Goal: Task Accomplishment & Management: Manage account settings

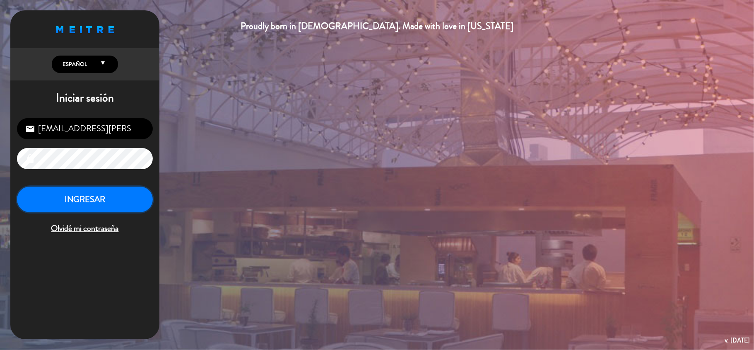
click at [85, 196] on button "INGRESAR" at bounding box center [85, 199] width 136 height 26
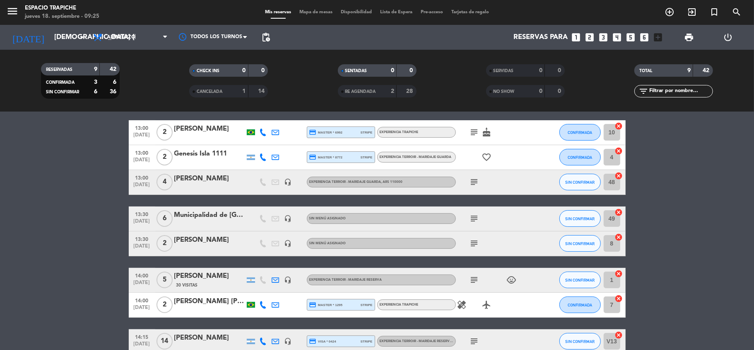
scroll to position [110, 0]
click at [620, 237] on icon "cancel" at bounding box center [619, 236] width 8 height 8
click at [205, 243] on div "[PERSON_NAME]" at bounding box center [209, 239] width 70 height 11
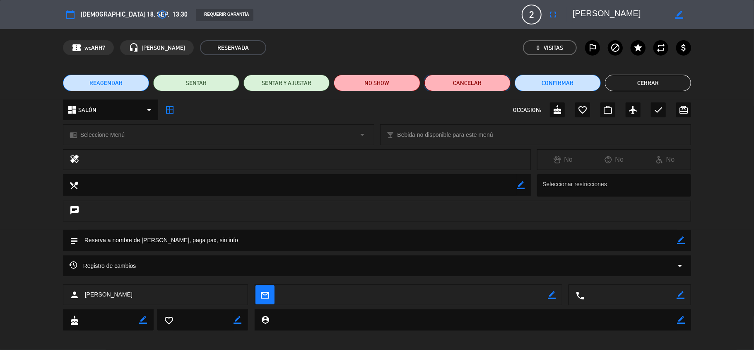
click at [461, 85] on button "Cancelar" at bounding box center [467, 83] width 86 height 17
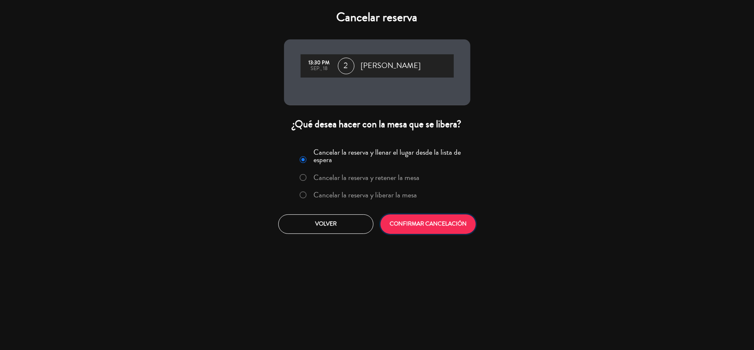
click at [424, 217] on button "CONFIRMAR CANCELACIÓN" at bounding box center [428, 223] width 95 height 19
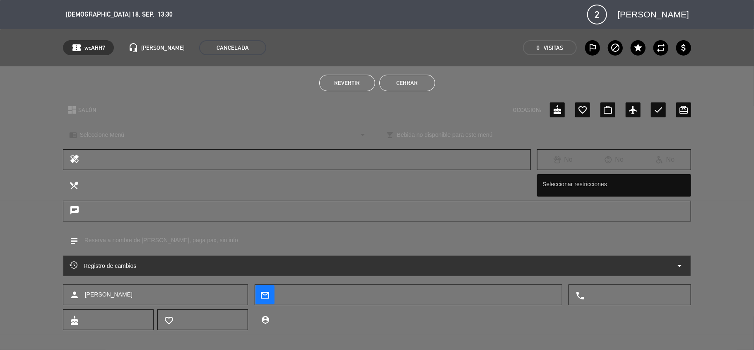
click at [412, 77] on button "Cerrar" at bounding box center [407, 83] width 56 height 17
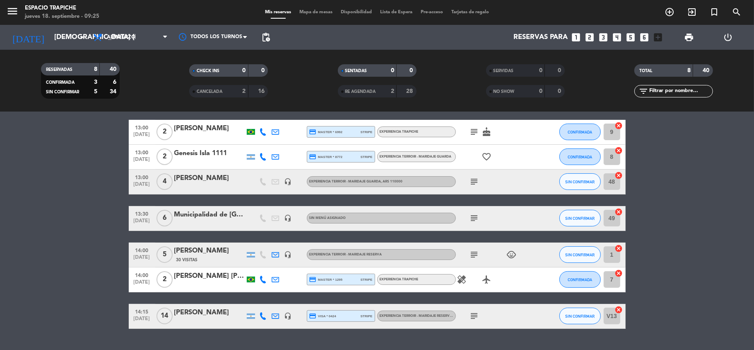
click at [178, 315] on div "[PERSON_NAME]" at bounding box center [209, 312] width 70 height 11
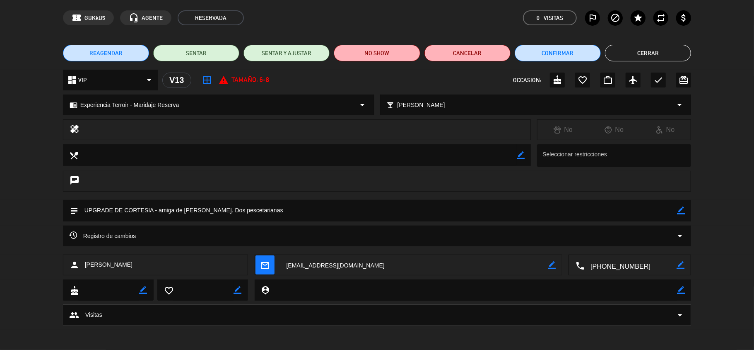
scroll to position [0, 0]
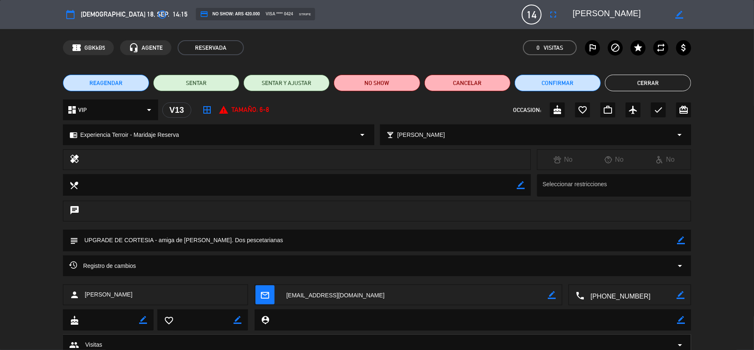
click at [532, 17] on span "14" at bounding box center [532, 15] width 20 height 20
click at [550, 12] on icon "fullscreen" at bounding box center [553, 15] width 10 height 10
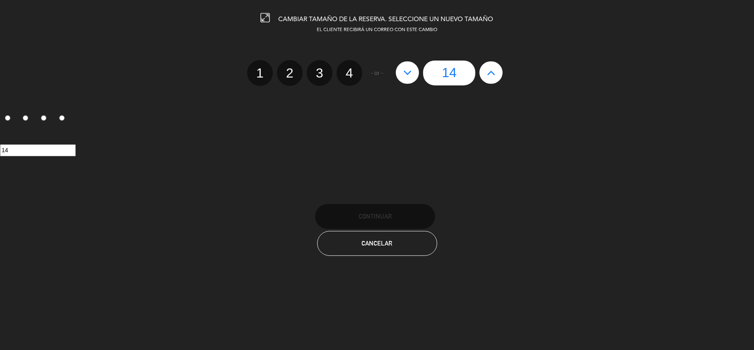
click at [456, 77] on input "14" at bounding box center [449, 72] width 52 height 25
click at [406, 73] on icon at bounding box center [407, 72] width 9 height 13
type input "13"
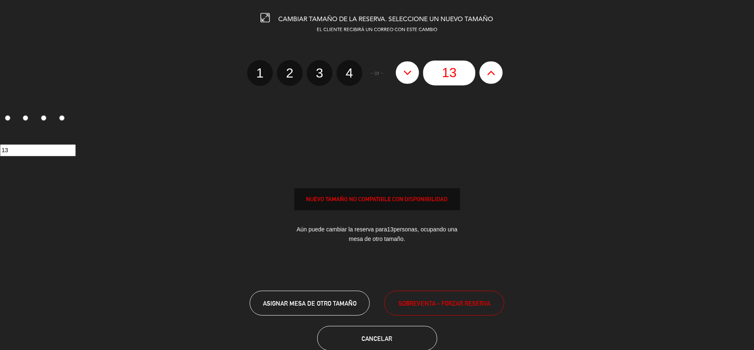
click at [406, 73] on icon at bounding box center [407, 72] width 9 height 13
type input "12"
click at [406, 73] on icon at bounding box center [407, 72] width 9 height 13
type input "11"
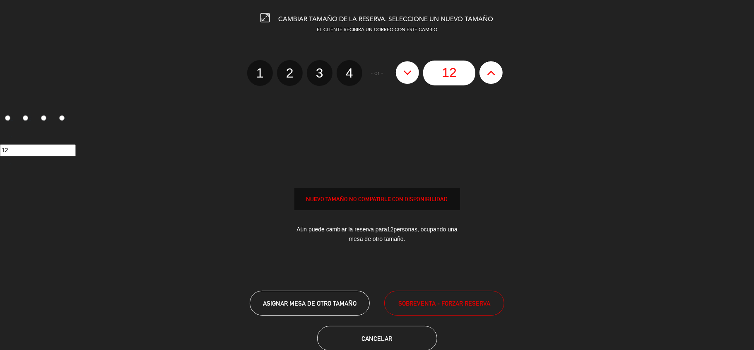
type input "11"
click at [406, 73] on icon at bounding box center [407, 72] width 9 height 13
type input "10"
click at [406, 73] on icon at bounding box center [407, 72] width 9 height 13
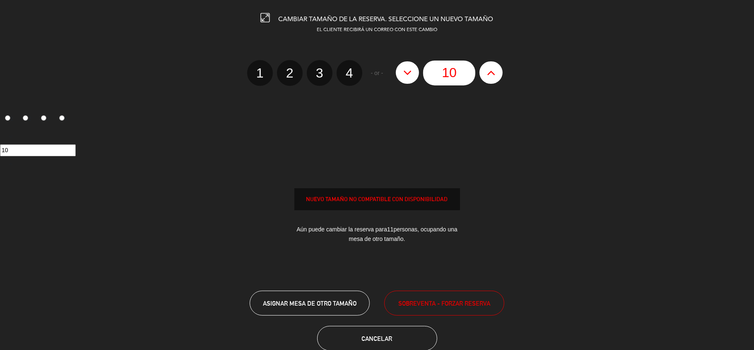
type input "9"
click at [406, 73] on icon at bounding box center [407, 72] width 9 height 13
type input "8"
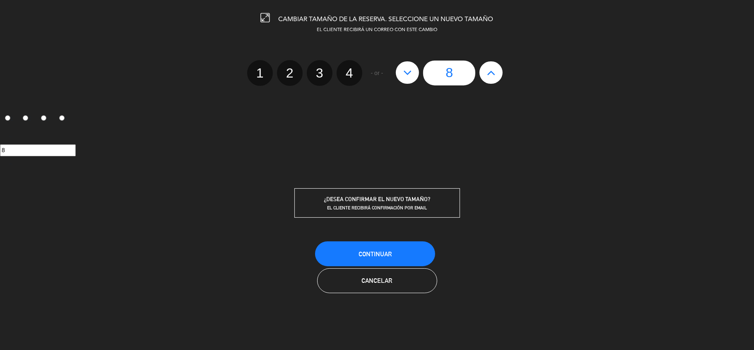
click at [406, 73] on icon at bounding box center [407, 72] width 9 height 13
type input "7"
click at [494, 70] on icon at bounding box center [491, 72] width 9 height 13
type input "8"
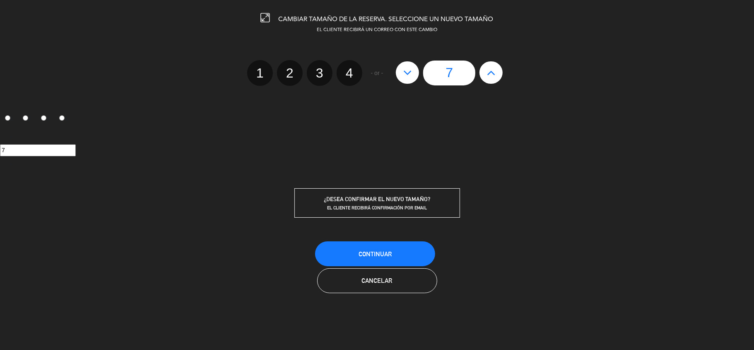
type input "8"
click at [358, 264] on button "Continuar" at bounding box center [375, 253] width 120 height 25
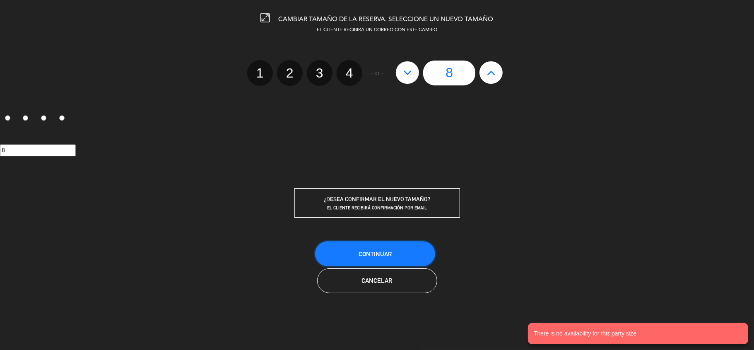
click at [373, 244] on button "Continuar" at bounding box center [375, 253] width 120 height 25
click at [350, 250] on button "Continuar" at bounding box center [375, 253] width 120 height 25
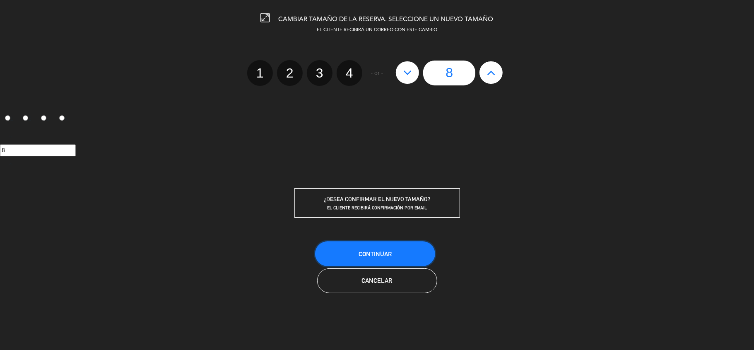
click at [413, 252] on button "Continuar" at bounding box center [375, 253] width 120 height 25
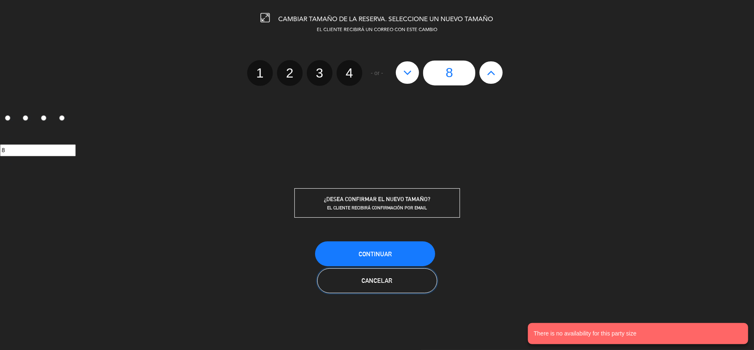
click at [409, 277] on button "Cancelar" at bounding box center [377, 280] width 120 height 25
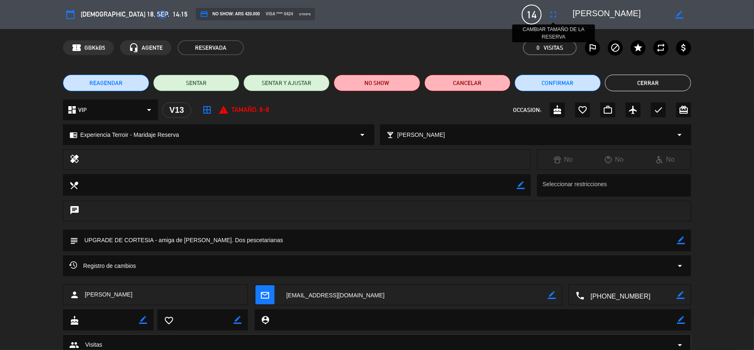
click at [549, 9] on button "fullscreen" at bounding box center [553, 14] width 15 height 15
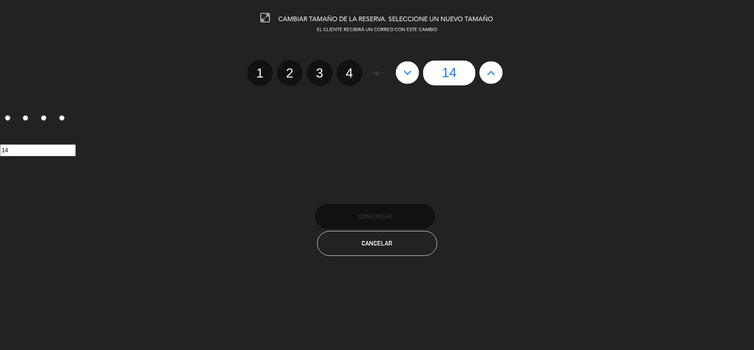
click at [408, 84] on div "14" at bounding box center [449, 72] width 115 height 25
click at [407, 80] on button at bounding box center [407, 72] width 23 height 22
type input "13"
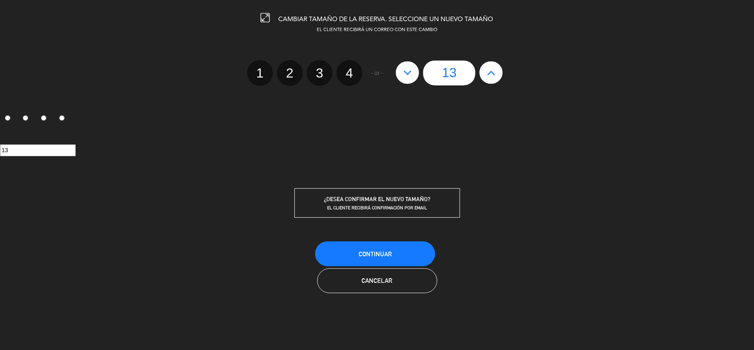
click at [407, 80] on button at bounding box center [407, 72] width 23 height 22
type input "12"
click at [407, 80] on button at bounding box center [407, 72] width 23 height 22
type input "11"
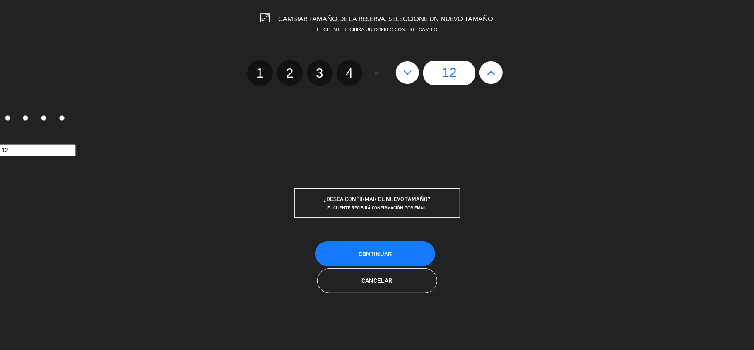
type input "11"
click at [407, 80] on button at bounding box center [407, 72] width 23 height 22
type input "10"
click at [407, 80] on button at bounding box center [407, 72] width 23 height 22
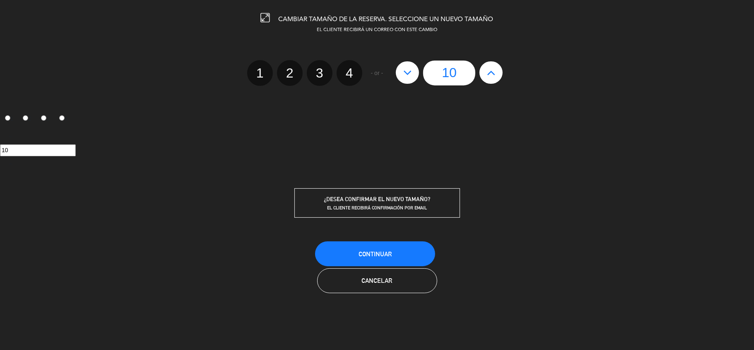
type input "9"
click at [407, 80] on button at bounding box center [407, 72] width 23 height 22
type input "8"
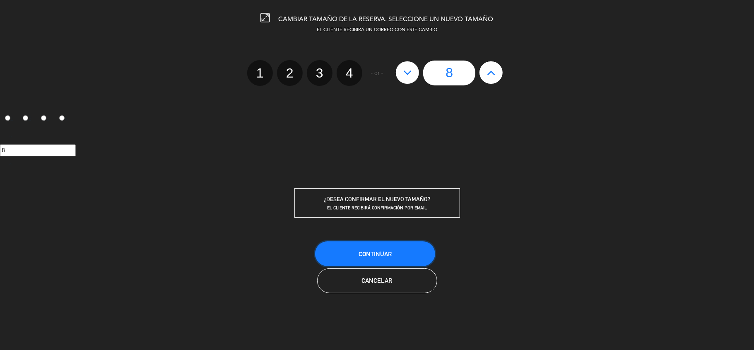
click at [376, 256] on span "Continuar" at bounding box center [375, 253] width 33 height 7
click at [370, 279] on span "Cancelar" at bounding box center [377, 280] width 31 height 7
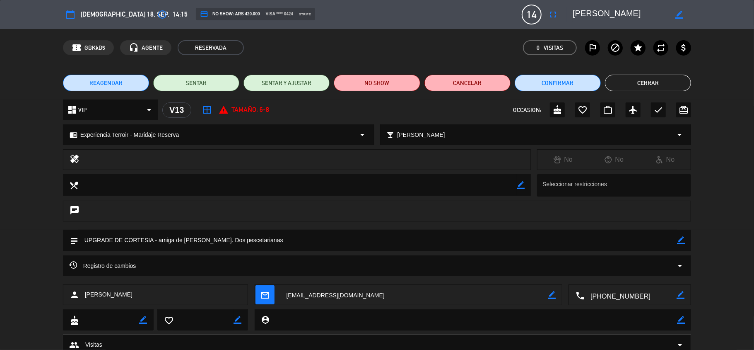
click at [93, 79] on span "REAGENDAR" at bounding box center [105, 83] width 33 height 9
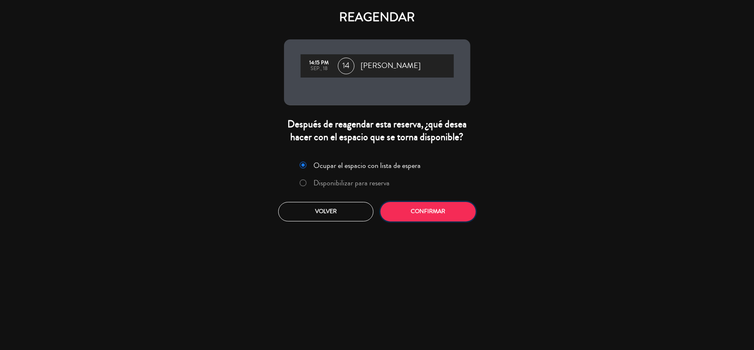
click at [404, 217] on button "Confirmar" at bounding box center [428, 211] width 95 height 19
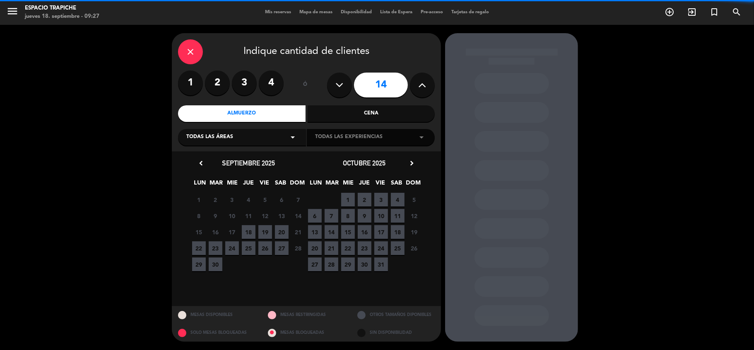
click at [338, 83] on icon at bounding box center [340, 85] width 8 height 12
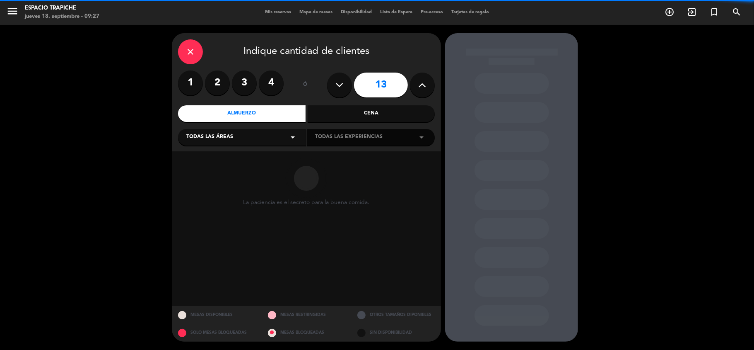
click at [336, 80] on icon at bounding box center [340, 85] width 8 height 12
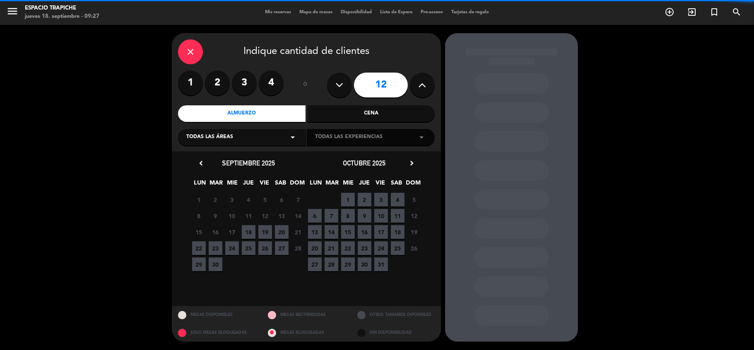
click at [336, 80] on icon at bounding box center [340, 85] width 8 height 12
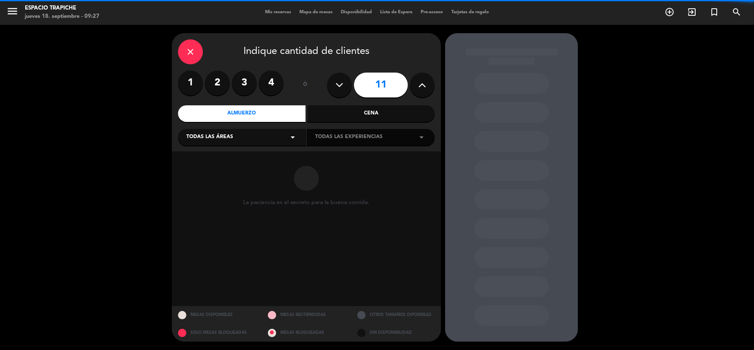
click at [336, 80] on icon at bounding box center [340, 85] width 8 height 12
type input "8"
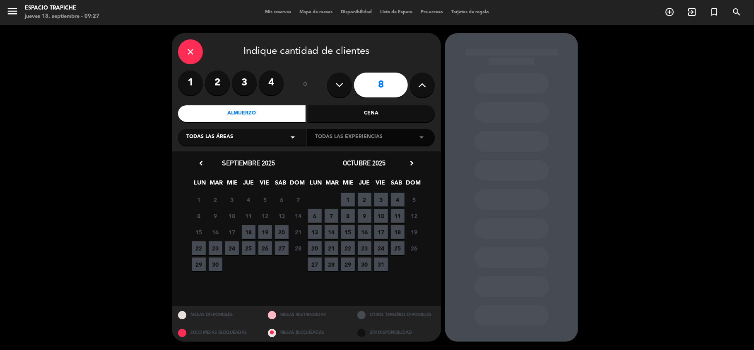
click at [251, 228] on span "18" at bounding box center [249, 232] width 14 height 14
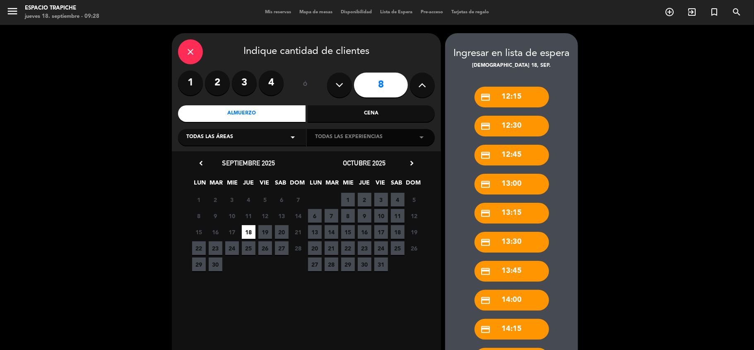
click at [517, 188] on div "credit_card 13:00" at bounding box center [512, 184] width 75 height 21
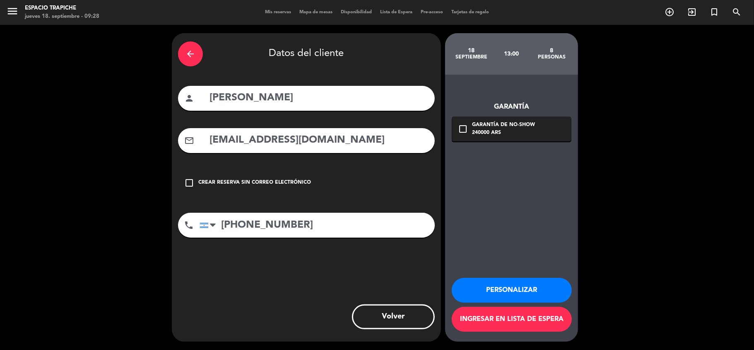
click at [194, 46] on div "arrow_back" at bounding box center [190, 53] width 25 height 25
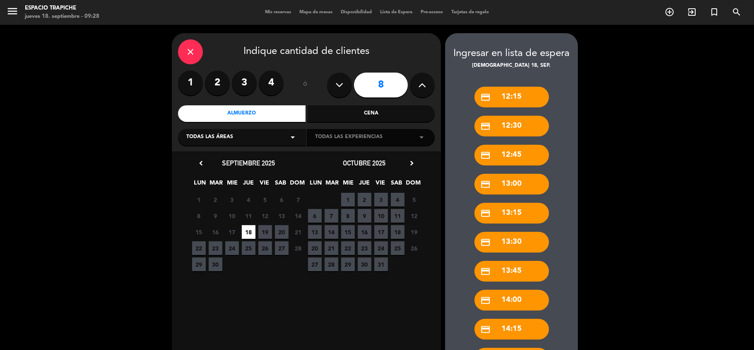
scroll to position [100, 0]
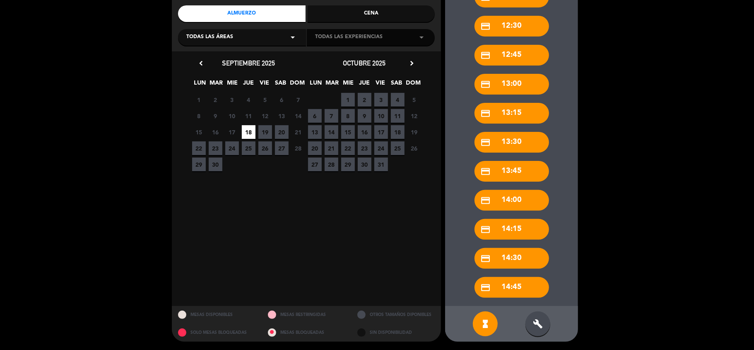
click at [538, 314] on div "build" at bounding box center [538, 323] width 25 height 25
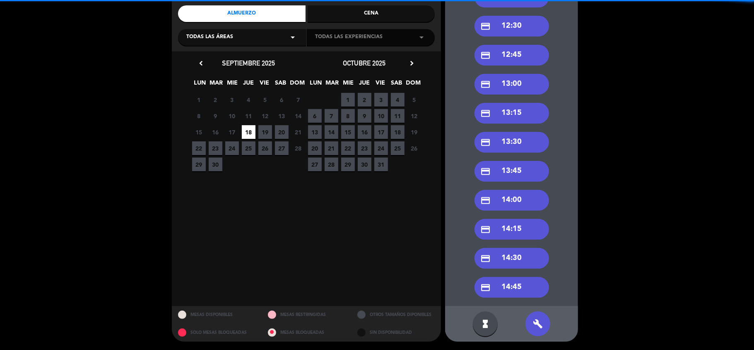
scroll to position [0, 0]
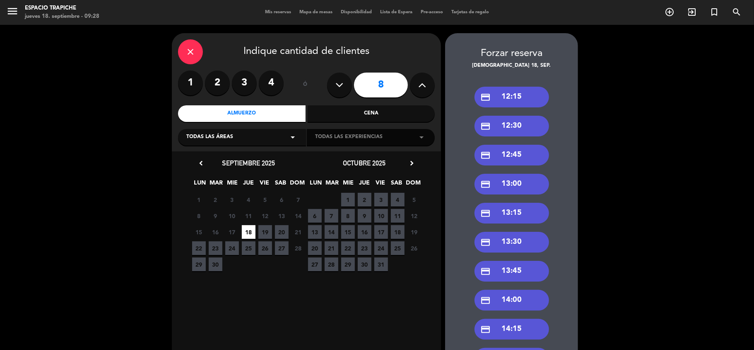
click at [497, 187] on div "credit_card 13:00" at bounding box center [512, 184] width 75 height 21
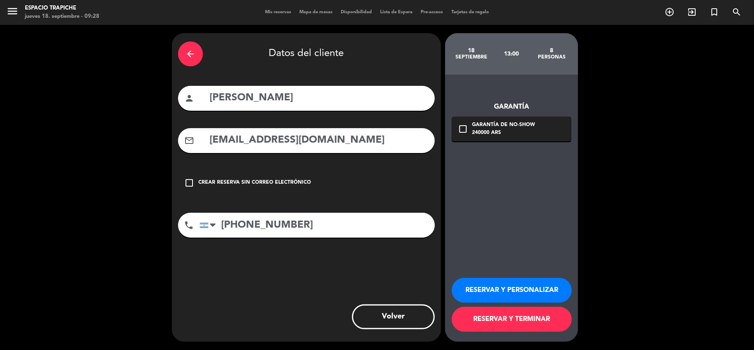
click at [506, 319] on button "RESERVAR Y TERMINAR" at bounding box center [512, 318] width 120 height 25
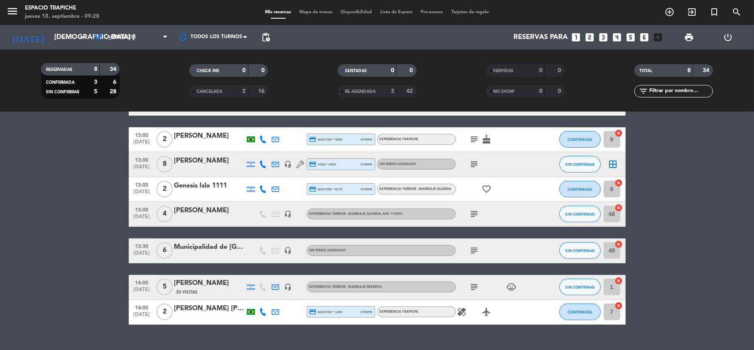
scroll to position [118, 0]
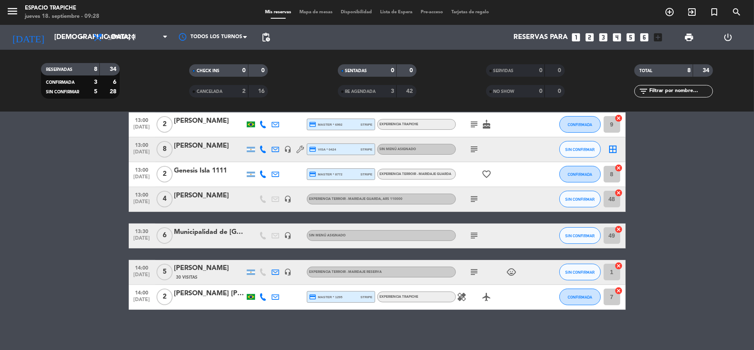
click at [174, 199] on div "4" at bounding box center [164, 199] width 19 height 24
click at [169, 198] on span "4" at bounding box center [165, 198] width 16 height 17
click at [181, 199] on div "[PERSON_NAME]" at bounding box center [209, 195] width 70 height 11
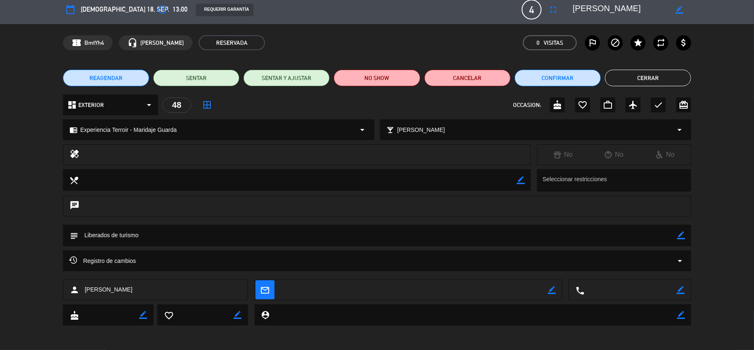
scroll to position [0, 0]
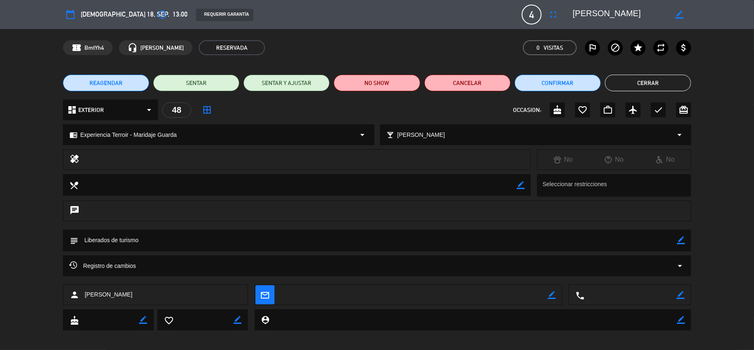
click at [678, 14] on icon "border_color" at bounding box center [679, 15] width 8 height 8
click at [155, 13] on div "access_time 13:00" at bounding box center [171, 14] width 33 height 15
click at [157, 12] on icon "access_time" at bounding box center [162, 15] width 10 height 10
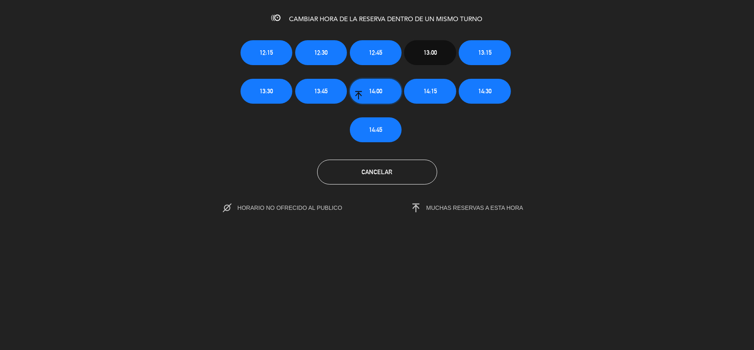
click at [368, 95] on button "14:00" at bounding box center [376, 91] width 52 height 25
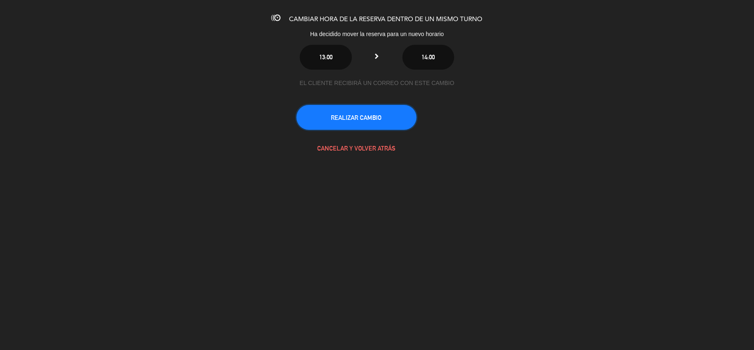
click at [368, 115] on button "REALIZAR CAMBIO" at bounding box center [357, 117] width 120 height 25
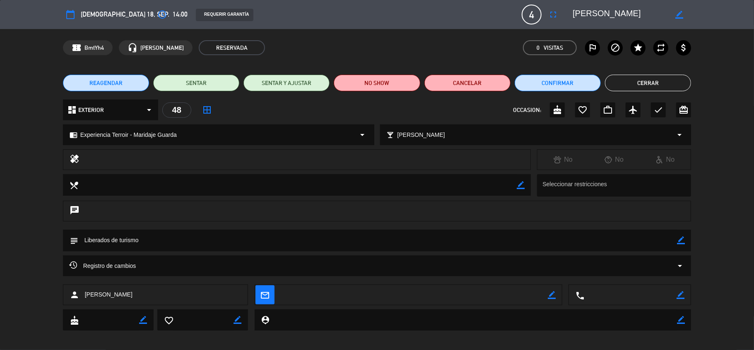
click at [665, 77] on button "Cerrar" at bounding box center [648, 83] width 86 height 17
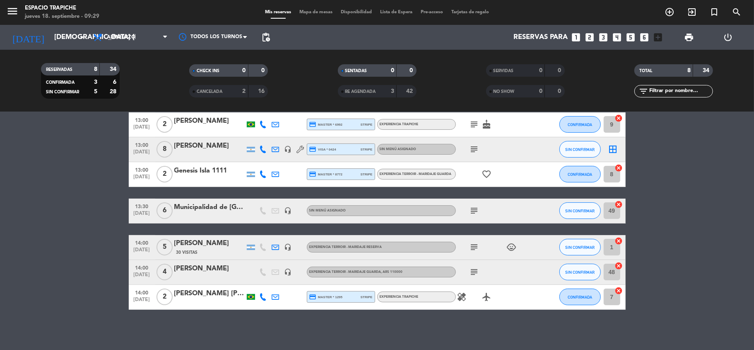
click at [203, 206] on div "Municipalidad de [GEOGRAPHIC_DATA]" at bounding box center [209, 207] width 70 height 11
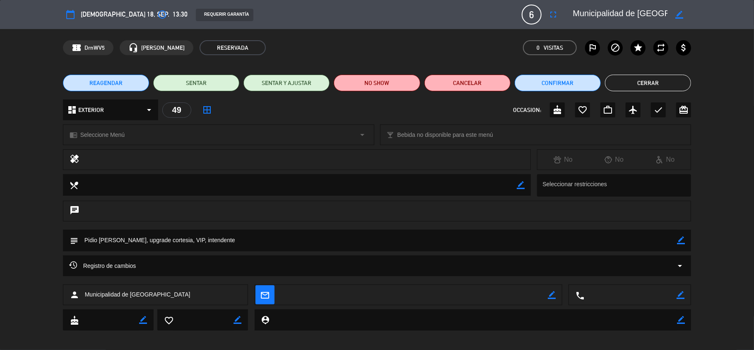
click at [680, 15] on icon "border_color" at bounding box center [679, 15] width 8 height 8
type textarea "[PERSON_NAME]"
click at [530, 11] on span "6" at bounding box center [532, 15] width 20 height 20
click at [552, 12] on icon "fullscreen" at bounding box center [553, 15] width 10 height 10
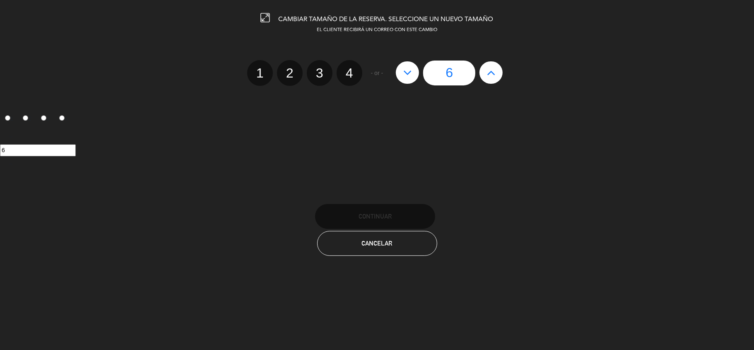
click at [494, 72] on icon at bounding box center [491, 72] width 9 height 13
type input "7"
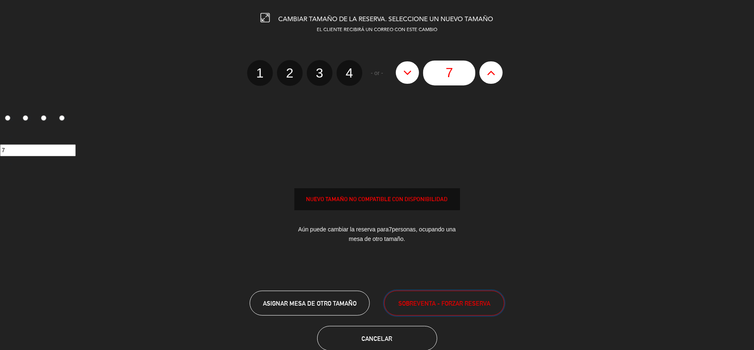
click at [443, 309] on button "SOBREVENTA - FORZAR RESERVA" at bounding box center [444, 302] width 120 height 25
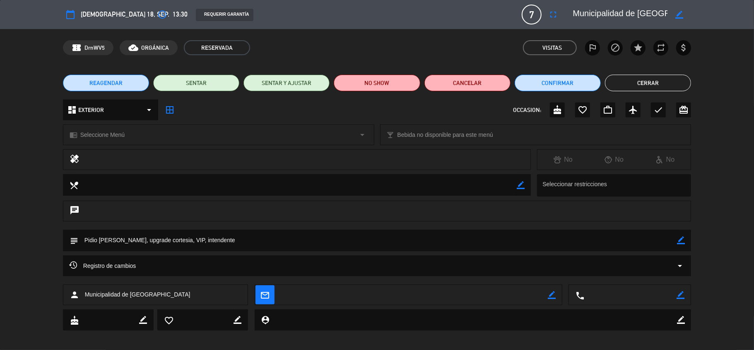
click at [677, 83] on button "Cerrar" at bounding box center [648, 83] width 86 height 17
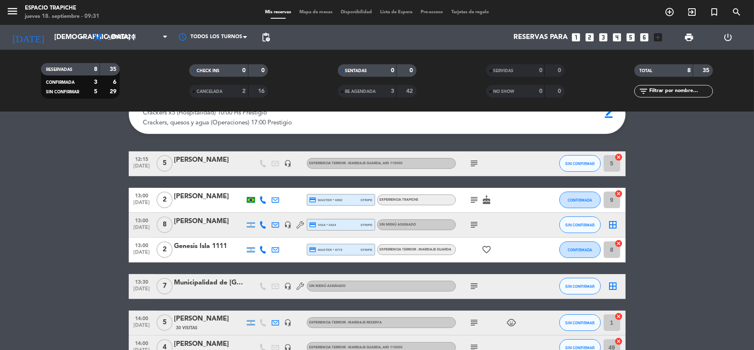
scroll to position [118, 0]
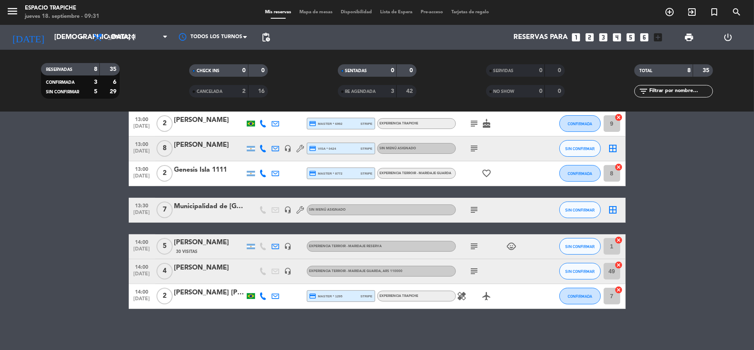
click at [474, 269] on icon "subject" at bounding box center [475, 271] width 10 height 10
click at [473, 246] on icon "subject" at bounding box center [475, 246] width 10 height 10
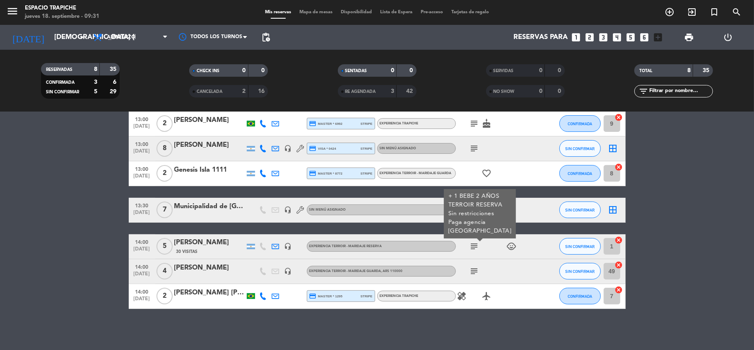
click at [461, 295] on icon "healing" at bounding box center [462, 296] width 10 height 10
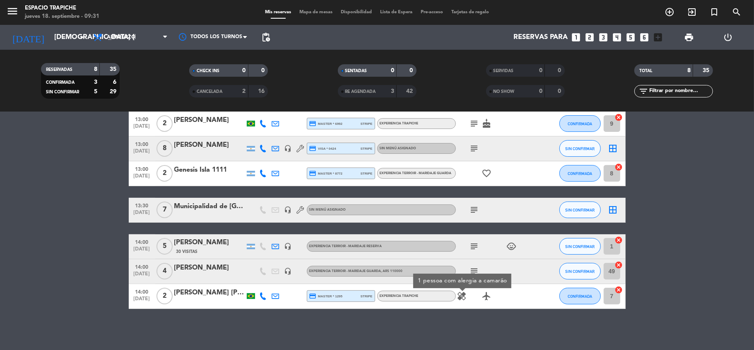
click at [488, 297] on icon "airplanemode_active" at bounding box center [487, 296] width 10 height 10
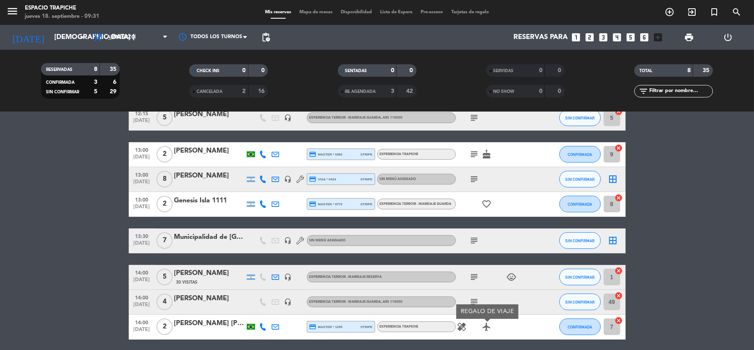
scroll to position [87, 0]
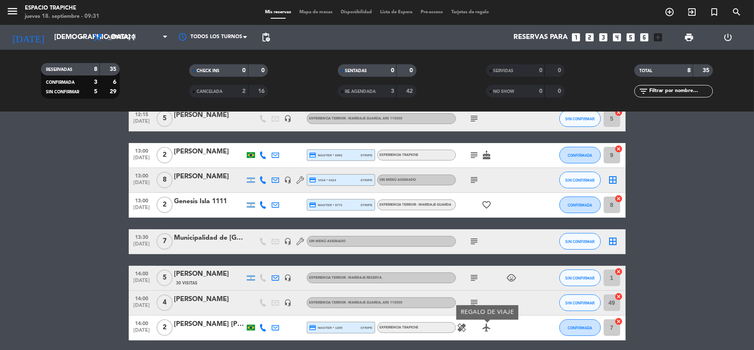
click at [471, 243] on icon "subject" at bounding box center [475, 241] width 10 height 10
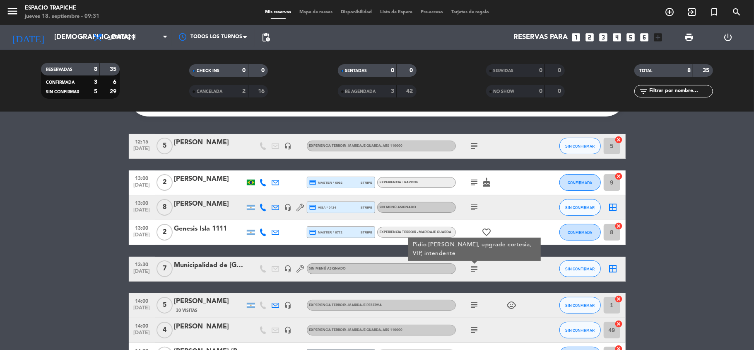
scroll to position [58, 0]
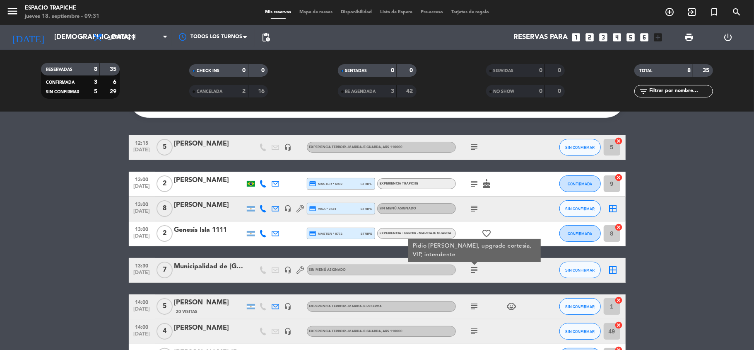
click at [473, 206] on icon "subject" at bounding box center [475, 208] width 10 height 10
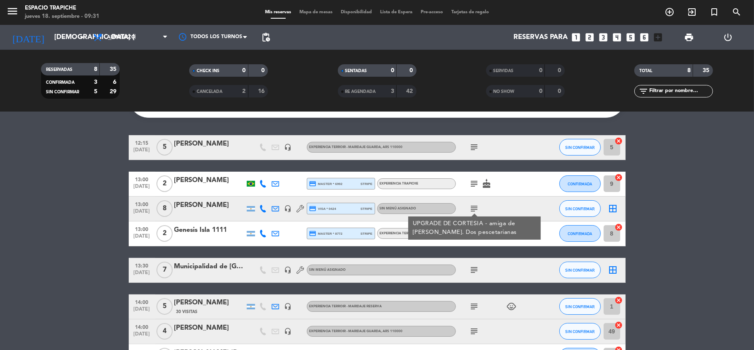
click at [470, 188] on icon "subject" at bounding box center [475, 183] width 10 height 10
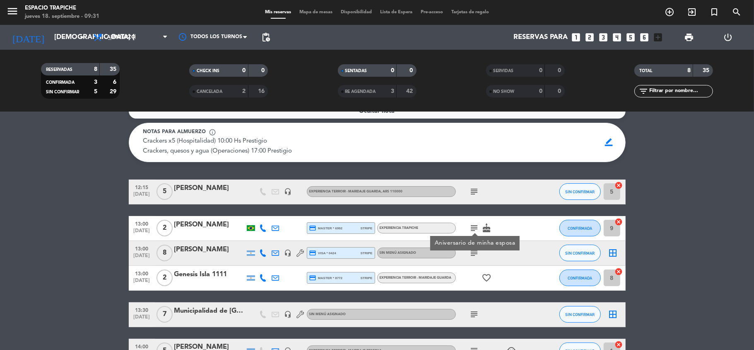
scroll to position [13, 0]
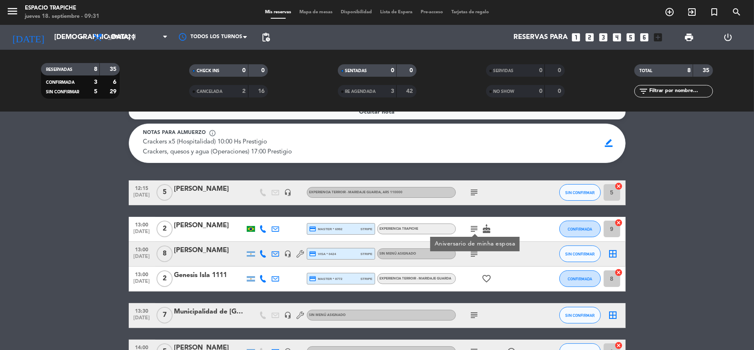
click at [474, 190] on icon "subject" at bounding box center [475, 192] width 10 height 10
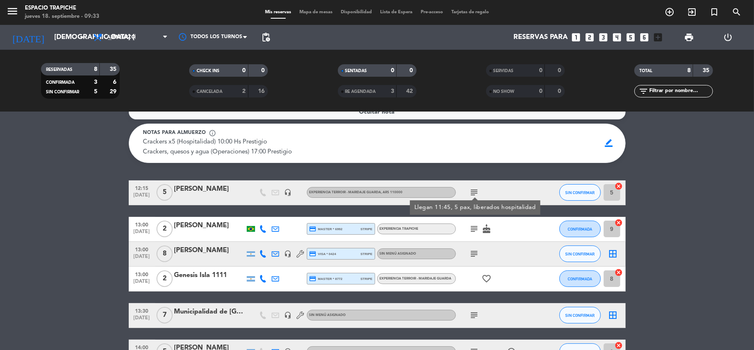
scroll to position [118, 0]
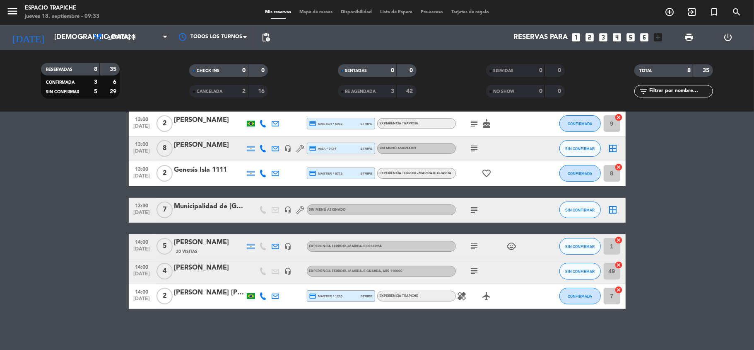
click at [461, 298] on icon "healing" at bounding box center [462, 296] width 10 height 10
click at [474, 212] on icon "subject" at bounding box center [475, 210] width 10 height 10
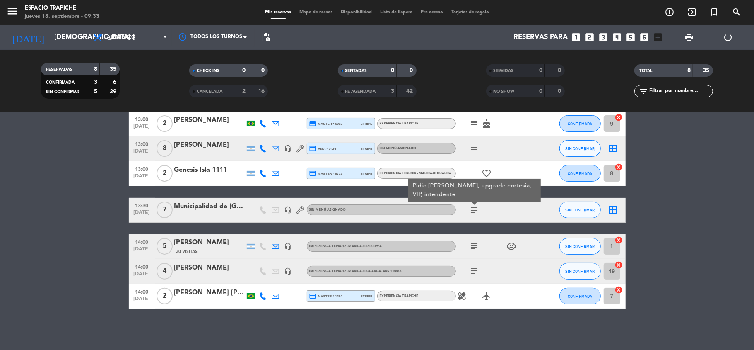
click at [474, 143] on icon "subject" at bounding box center [475, 148] width 10 height 10
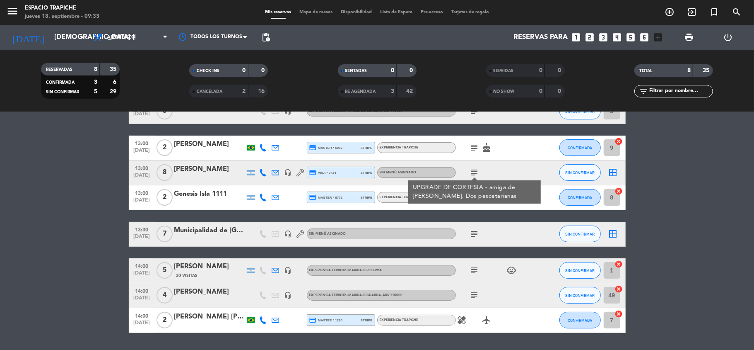
scroll to position [93, 0]
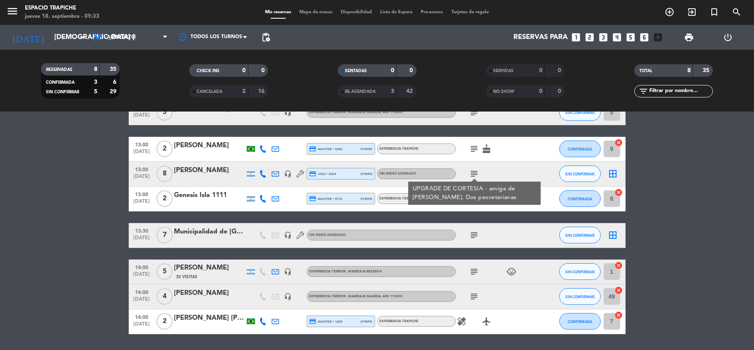
click at [474, 144] on icon "subject" at bounding box center [475, 149] width 10 height 10
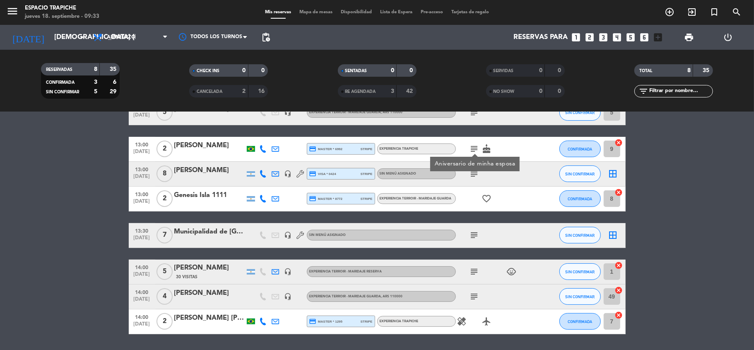
click at [474, 296] on icon "subject" at bounding box center [475, 296] width 10 height 10
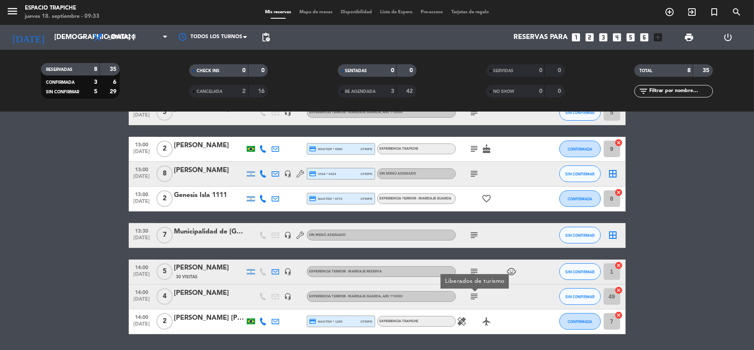
click at [476, 269] on icon "subject" at bounding box center [475, 271] width 10 height 10
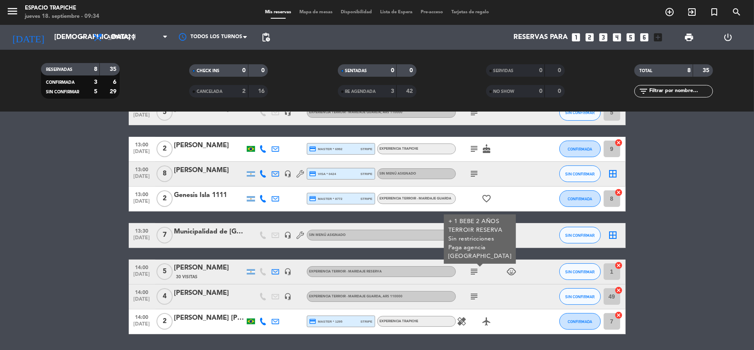
scroll to position [0, 0]
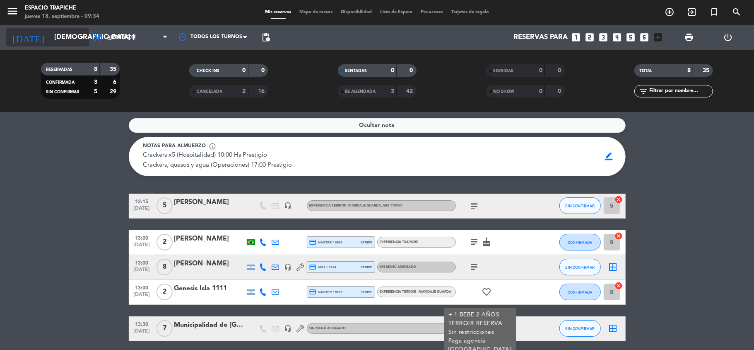
click at [84, 36] on icon "arrow_drop_down" at bounding box center [82, 37] width 10 height 10
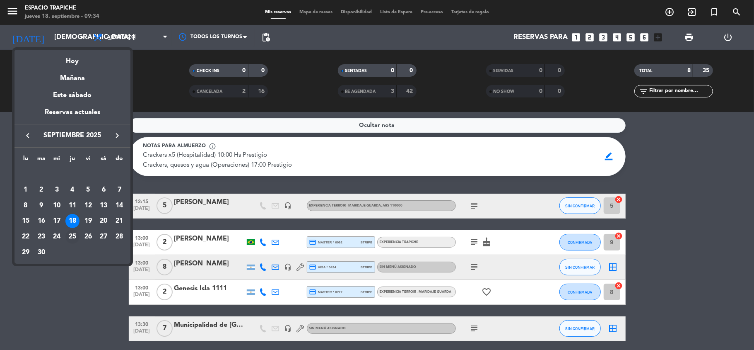
click at [70, 236] on div "25" at bounding box center [72, 236] width 14 height 14
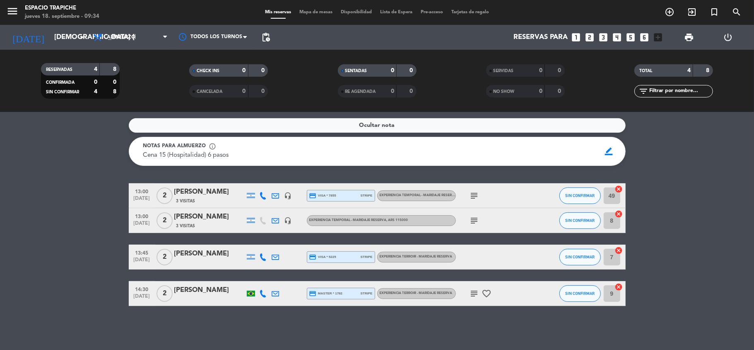
click at [191, 184] on div "13:00 [DATE] 2 [PERSON_NAME] 3 Visitas headset_mic credit_card visa * 7855 stri…" at bounding box center [377, 195] width 497 height 25
click at [191, 188] on div "[PERSON_NAME]" at bounding box center [209, 191] width 70 height 11
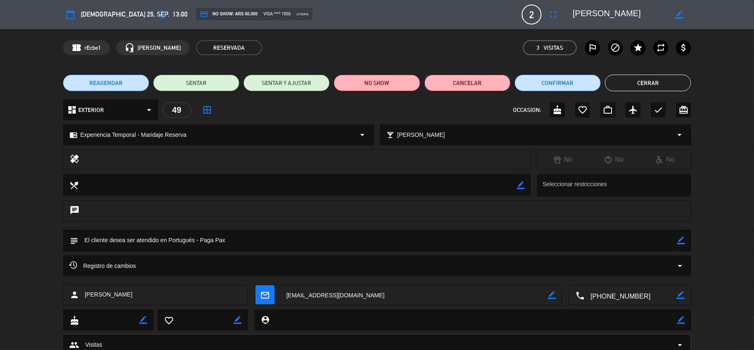
click at [468, 78] on button "Cancelar" at bounding box center [467, 83] width 86 height 17
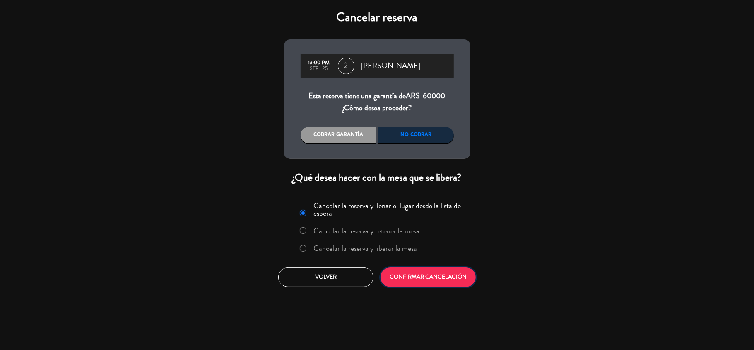
click at [429, 278] on button "CONFIRMAR CANCELACIÓN" at bounding box center [428, 276] width 95 height 19
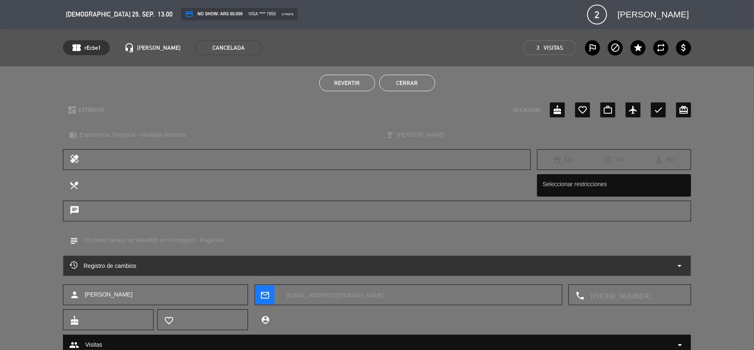
click at [408, 80] on button "Cerrar" at bounding box center [407, 83] width 56 height 17
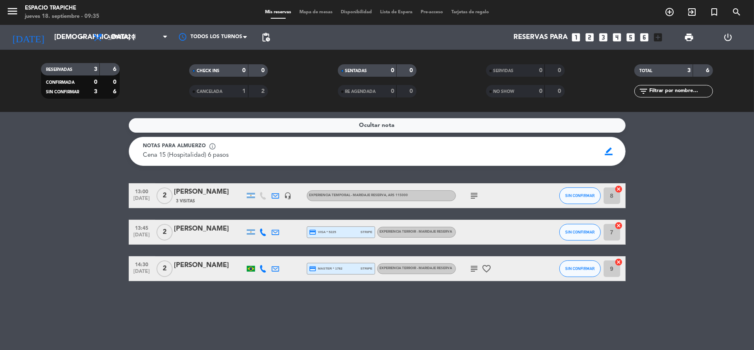
click at [236, 192] on div "[PERSON_NAME]" at bounding box center [209, 191] width 70 height 11
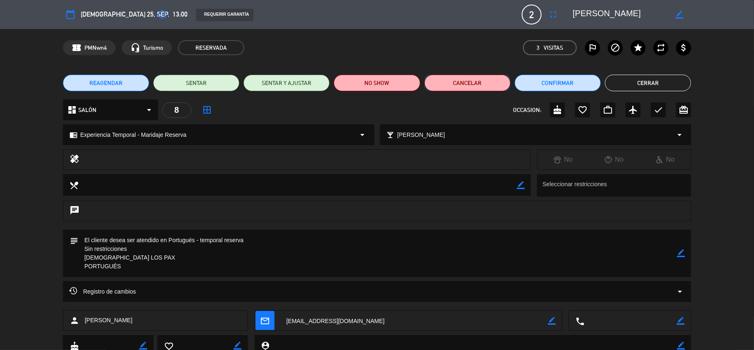
click at [471, 79] on button "Cancelar" at bounding box center [467, 83] width 86 height 17
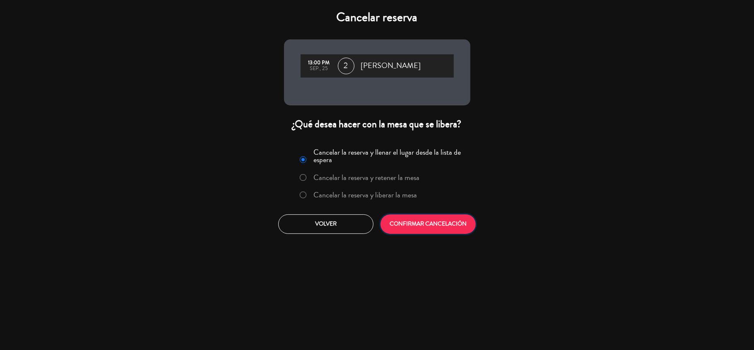
click at [405, 230] on button "CONFIRMAR CANCELACIÓN" at bounding box center [428, 223] width 95 height 19
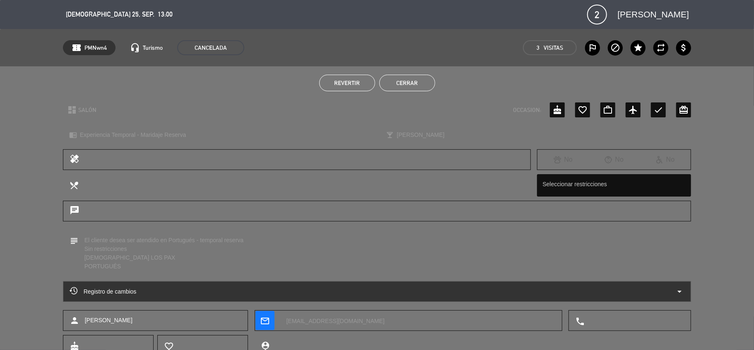
click at [428, 80] on button "Cerrar" at bounding box center [407, 83] width 56 height 17
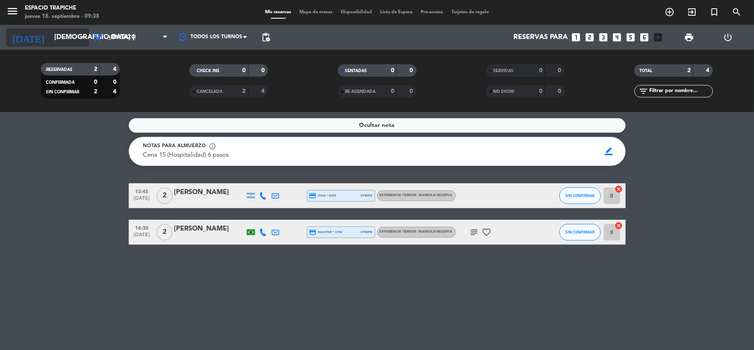
click at [80, 39] on icon "arrow_drop_down" at bounding box center [82, 37] width 10 height 10
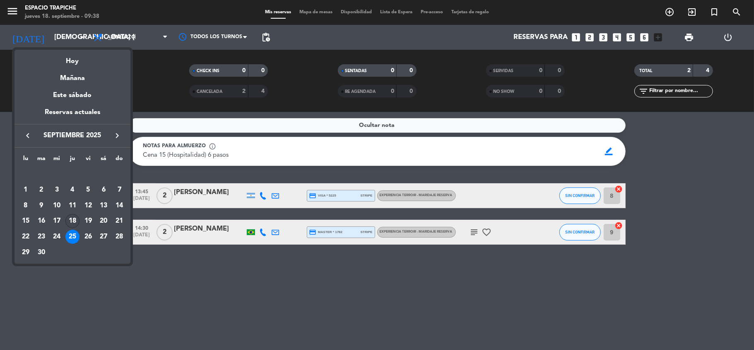
click at [73, 222] on div "18" at bounding box center [72, 221] width 14 height 14
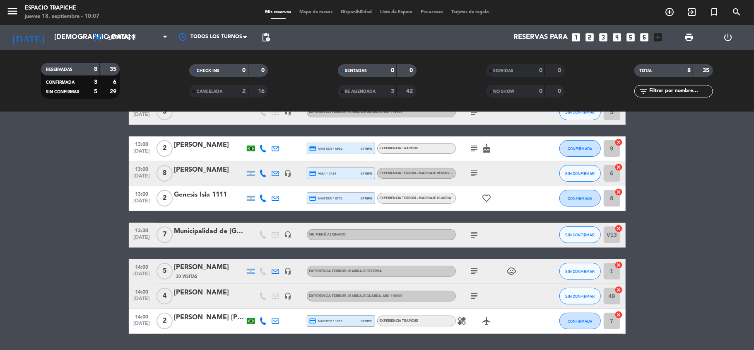
scroll to position [94, 0]
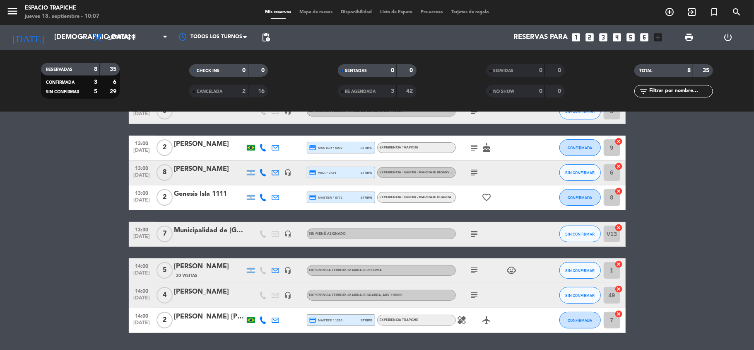
click at [72, 231] on bookings-row "12:15 [DATE] 5 [PERSON_NAME] headset_mic Experiencia Terroir - Maridaje Guarda …" at bounding box center [377, 216] width 754 height 234
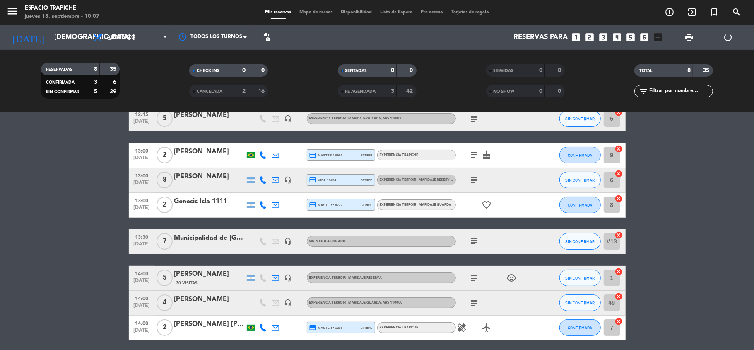
scroll to position [118, 0]
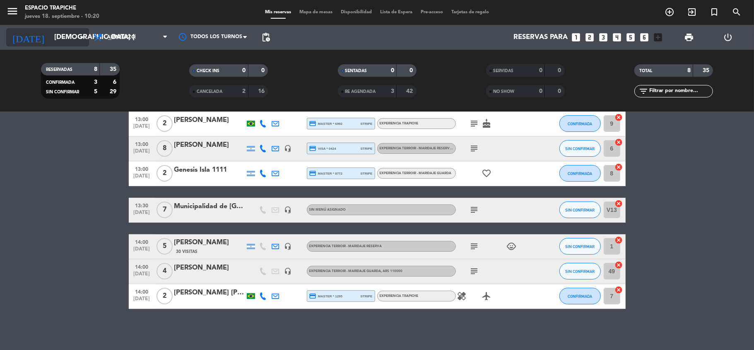
click at [71, 35] on input "[DEMOGRAPHIC_DATA] [DATE]" at bounding box center [94, 37] width 89 height 16
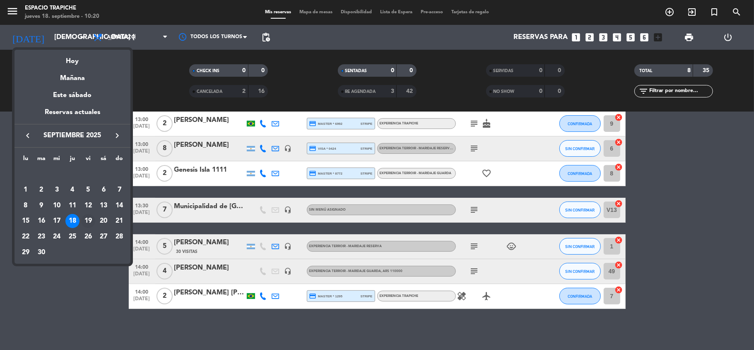
click at [89, 225] on div "19" at bounding box center [88, 221] width 14 height 14
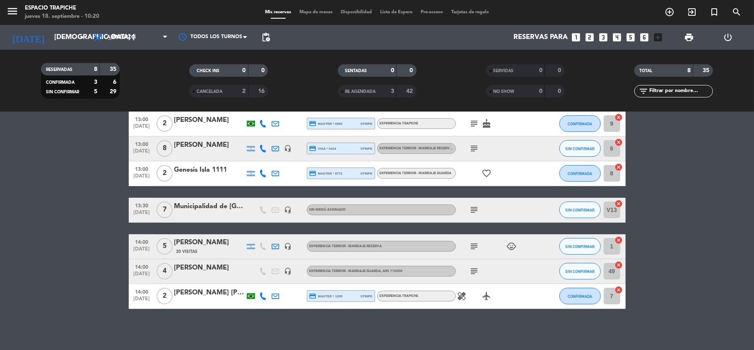
type input "vie. [DATE]"
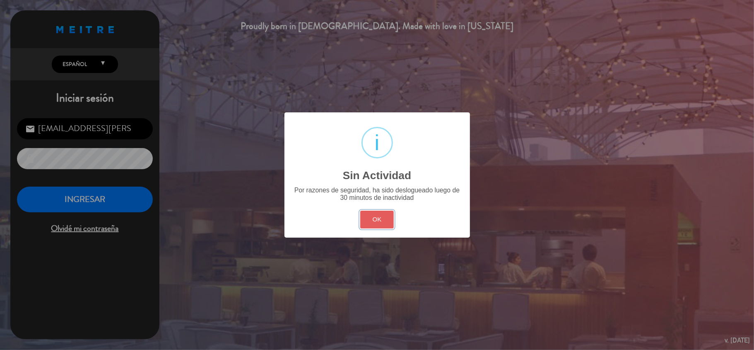
click at [377, 214] on button "OK" at bounding box center [377, 219] width 34 height 18
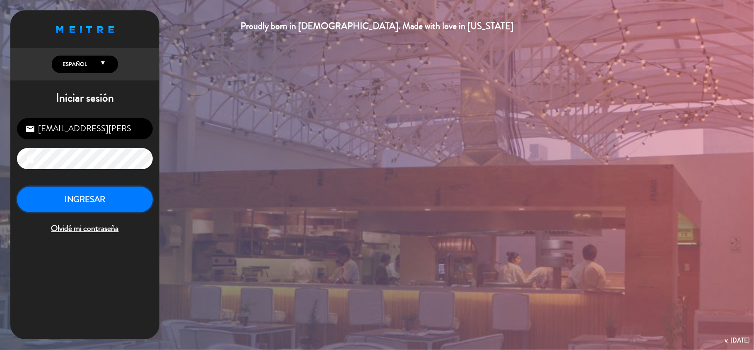
click at [45, 197] on button "INGRESAR" at bounding box center [85, 199] width 136 height 26
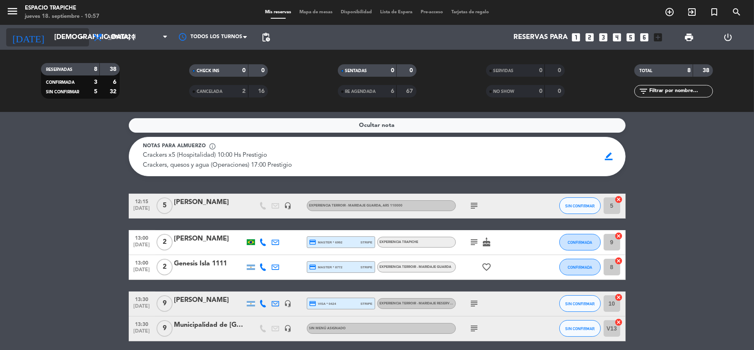
click at [80, 31] on input "[DEMOGRAPHIC_DATA] [DATE]" at bounding box center [94, 37] width 89 height 16
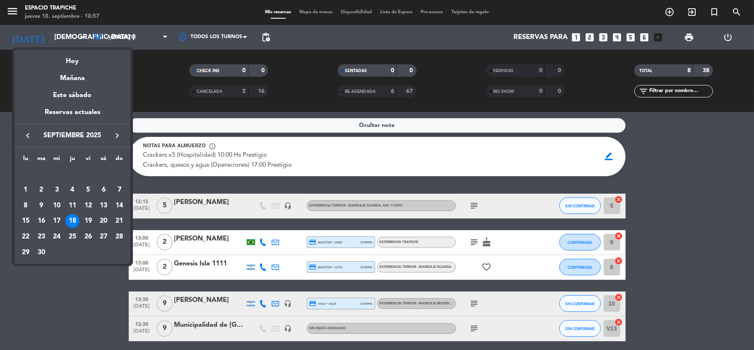
click at [116, 133] on icon "keyboard_arrow_right" at bounding box center [117, 135] width 10 height 10
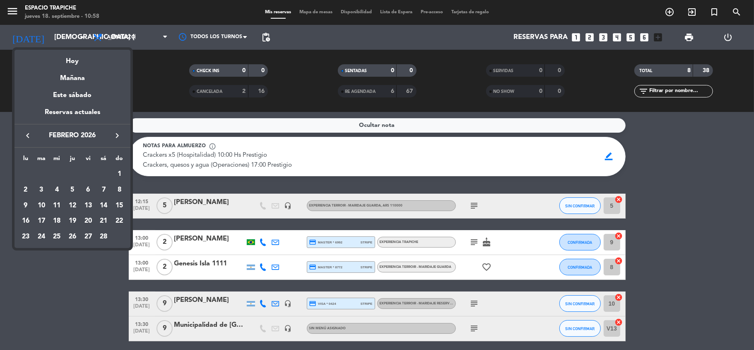
click at [116, 133] on icon "keyboard_arrow_right" at bounding box center [117, 135] width 10 height 10
click at [85, 221] on div "20" at bounding box center [88, 221] width 14 height 14
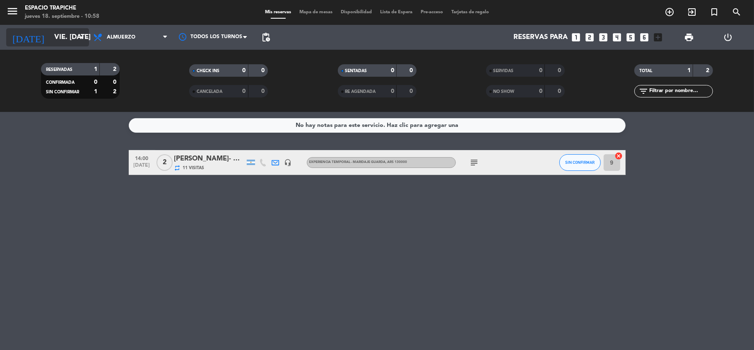
click at [80, 34] on icon "arrow_drop_down" at bounding box center [82, 37] width 10 height 10
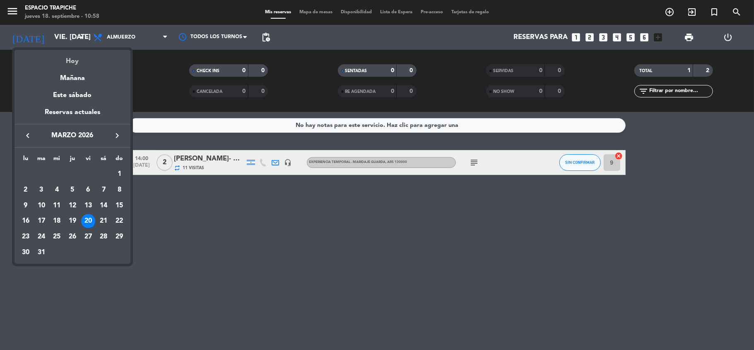
click at [74, 62] on div "Hoy" at bounding box center [72, 58] width 116 height 17
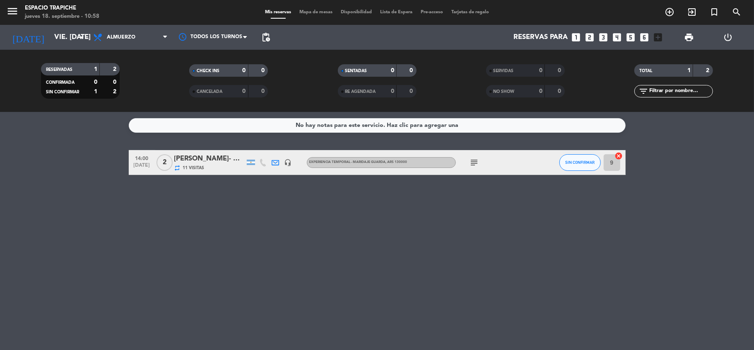
type input "[DEMOGRAPHIC_DATA] [DATE]"
